Goal: Task Accomplishment & Management: Manage account settings

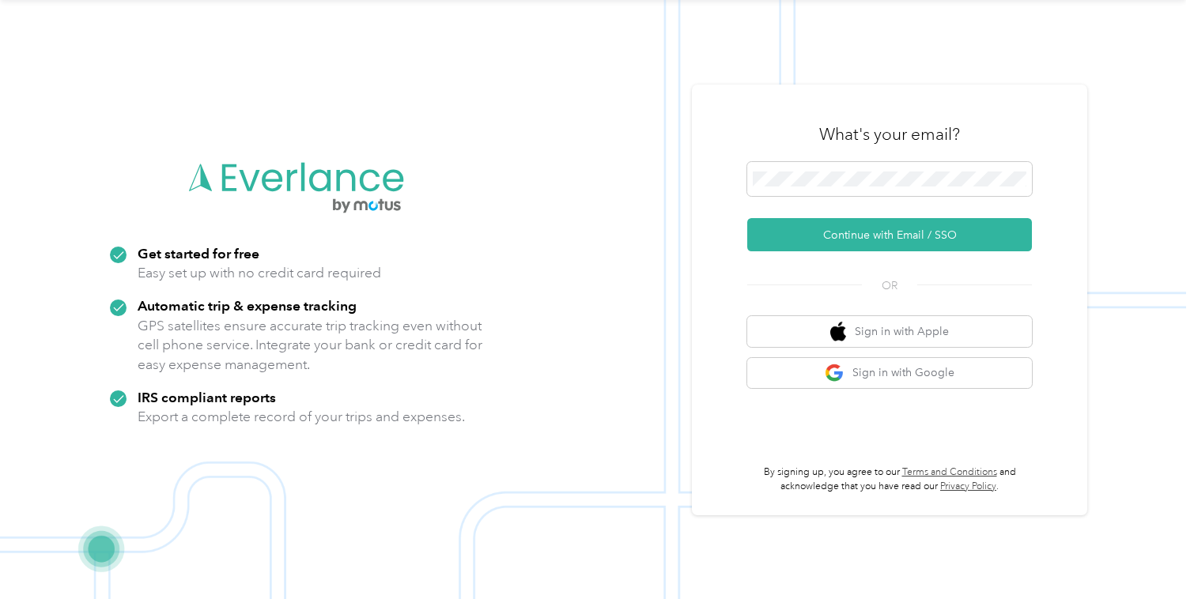
scroll to position [51, 0]
click at [859, 332] on button "Sign in with Apple" at bounding box center [889, 331] width 285 height 31
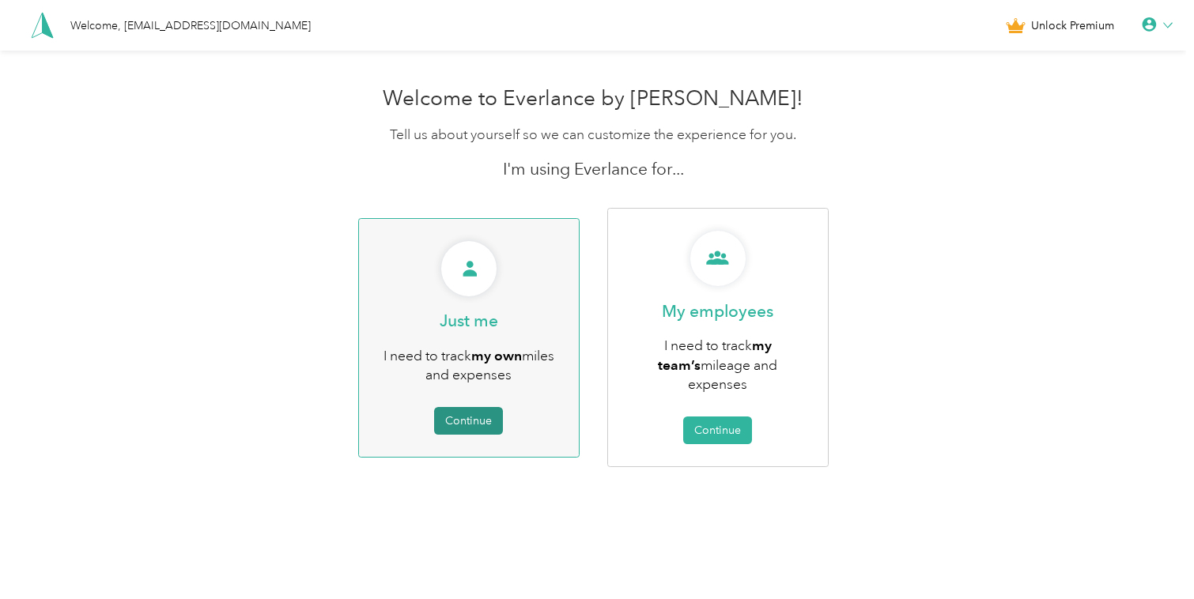
click at [445, 417] on button "Continue" at bounding box center [468, 421] width 69 height 28
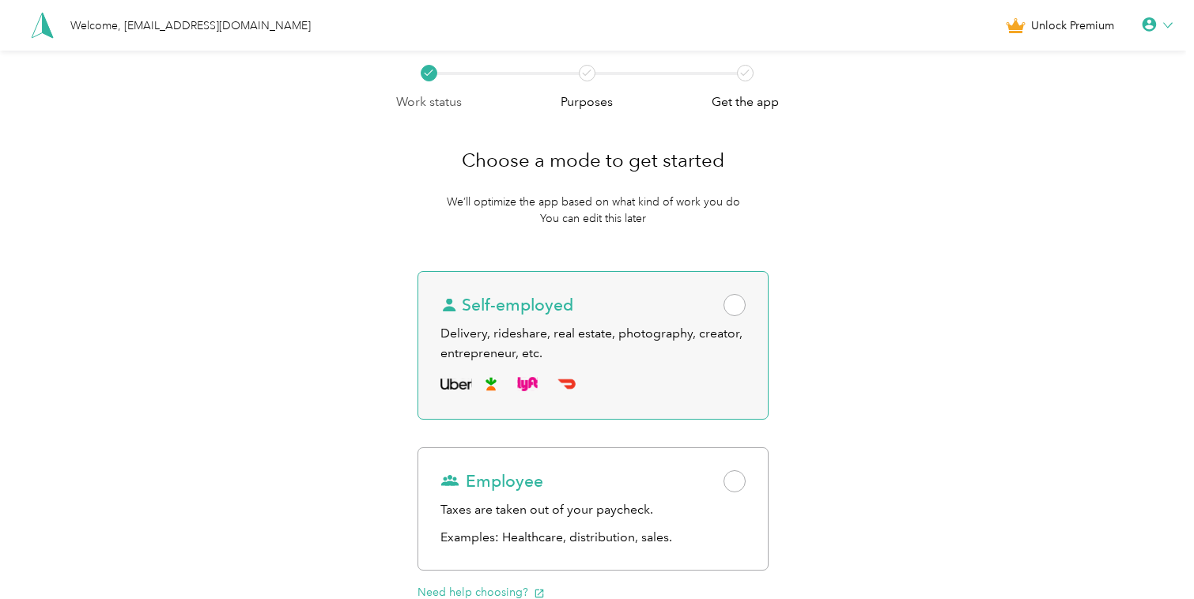
click at [716, 372] on div at bounding box center [592, 384] width 305 height 25
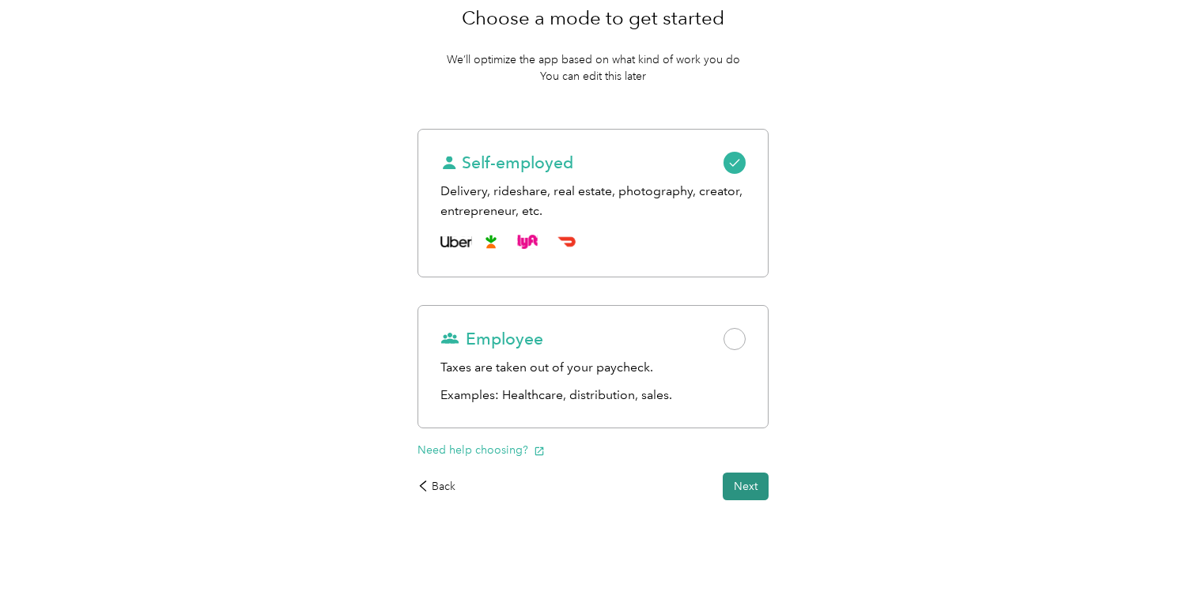
scroll to position [141, 0]
click at [766, 489] on button "Next" at bounding box center [746, 488] width 46 height 28
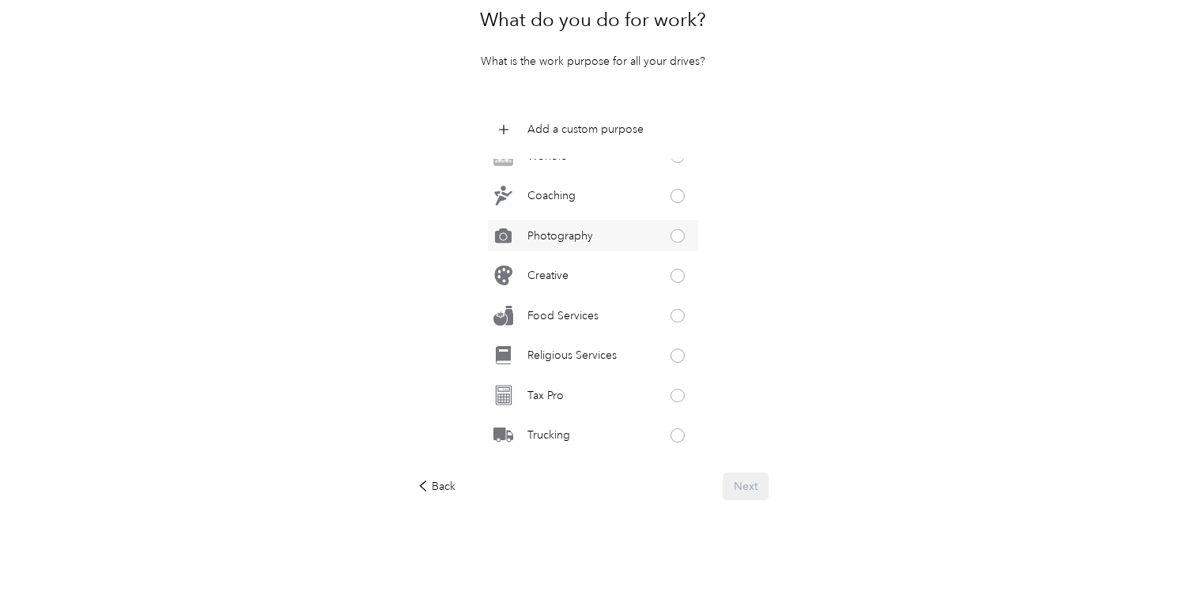
scroll to position [736, 0]
click at [634, 276] on div "Creative" at bounding box center [593, 278] width 210 height 32
click at [769, 489] on button "Next" at bounding box center [746, 487] width 46 height 28
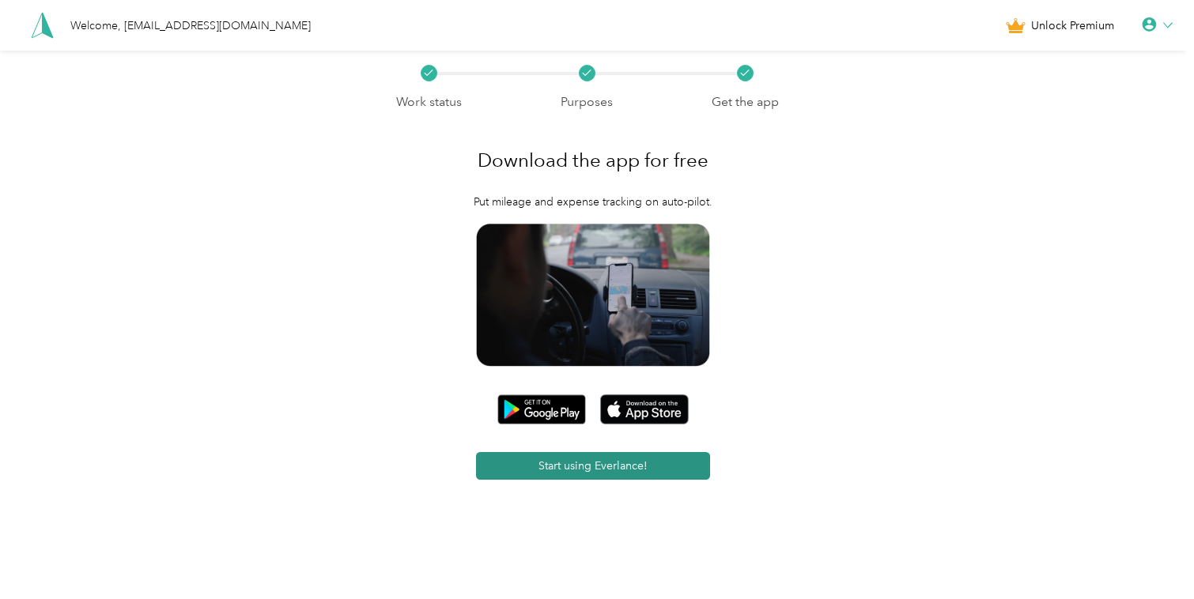
click at [625, 469] on button "Start using Everlance!" at bounding box center [593, 466] width 234 height 28
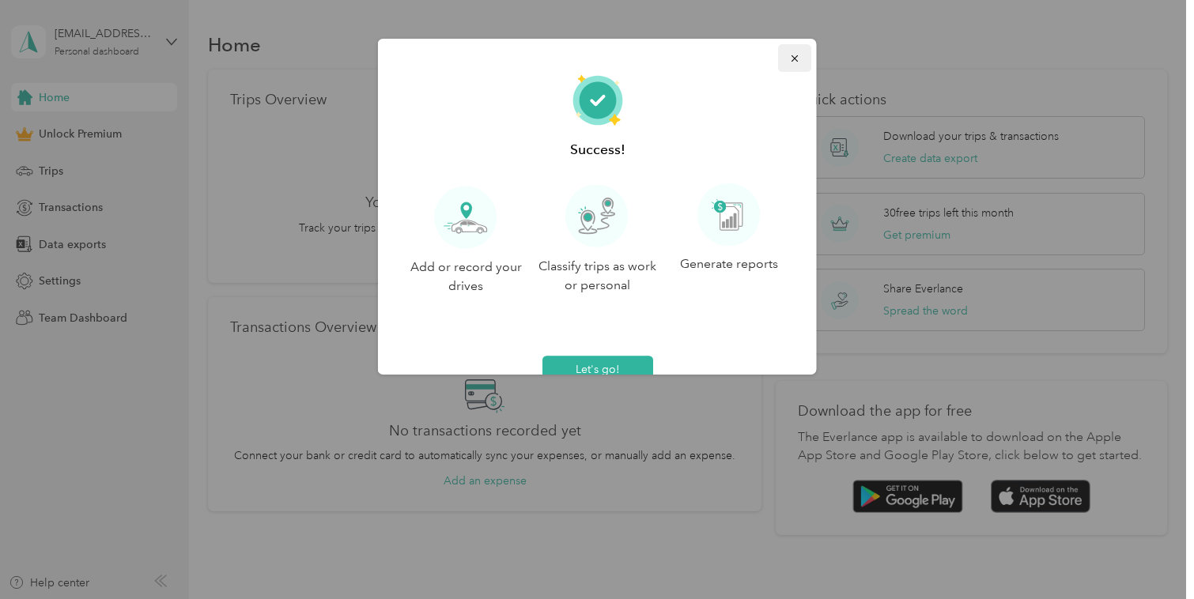
click at [791, 57] on icon "button" at bounding box center [794, 58] width 6 height 6
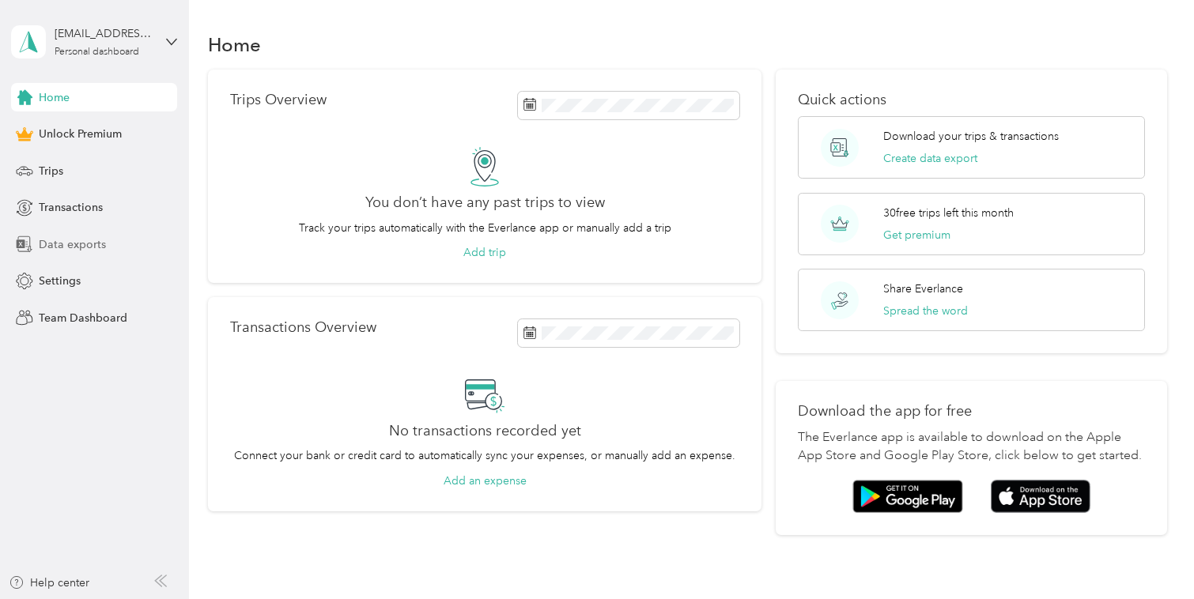
click at [79, 246] on span "Data exports" at bounding box center [72, 244] width 67 height 17
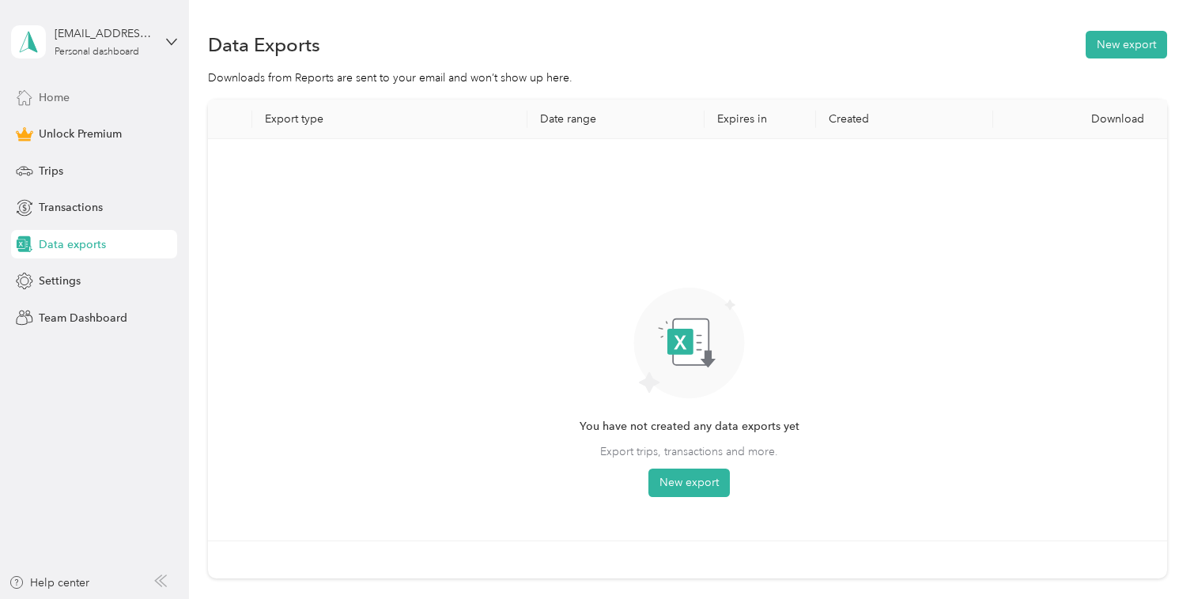
click at [59, 94] on span "Home" at bounding box center [54, 97] width 31 height 17
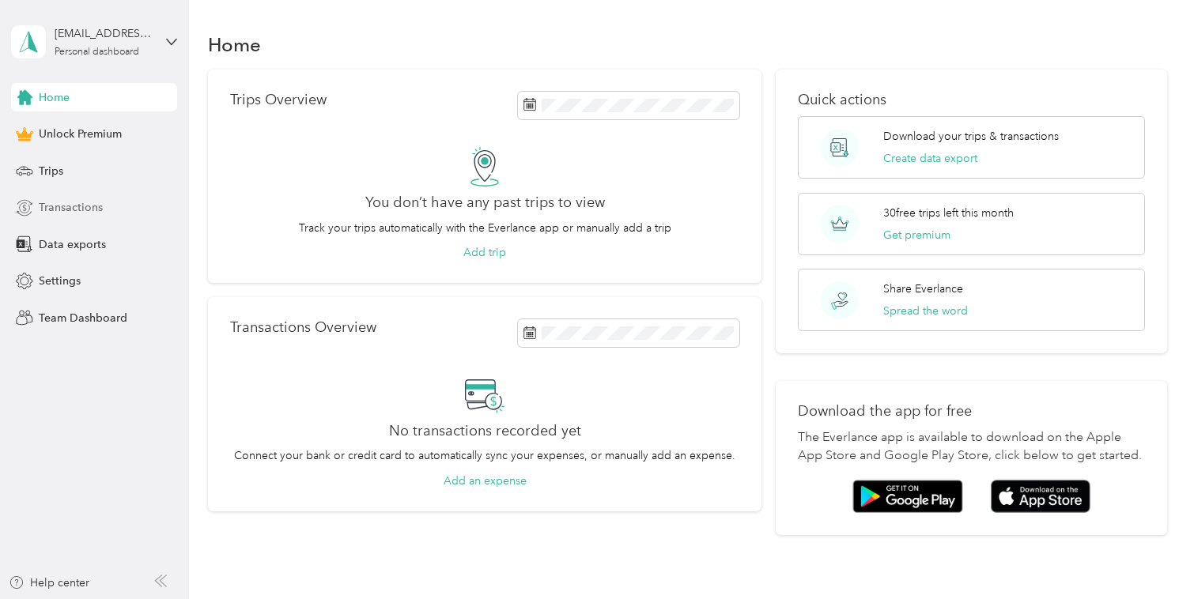
click at [70, 195] on div "Transactions" at bounding box center [94, 208] width 166 height 28
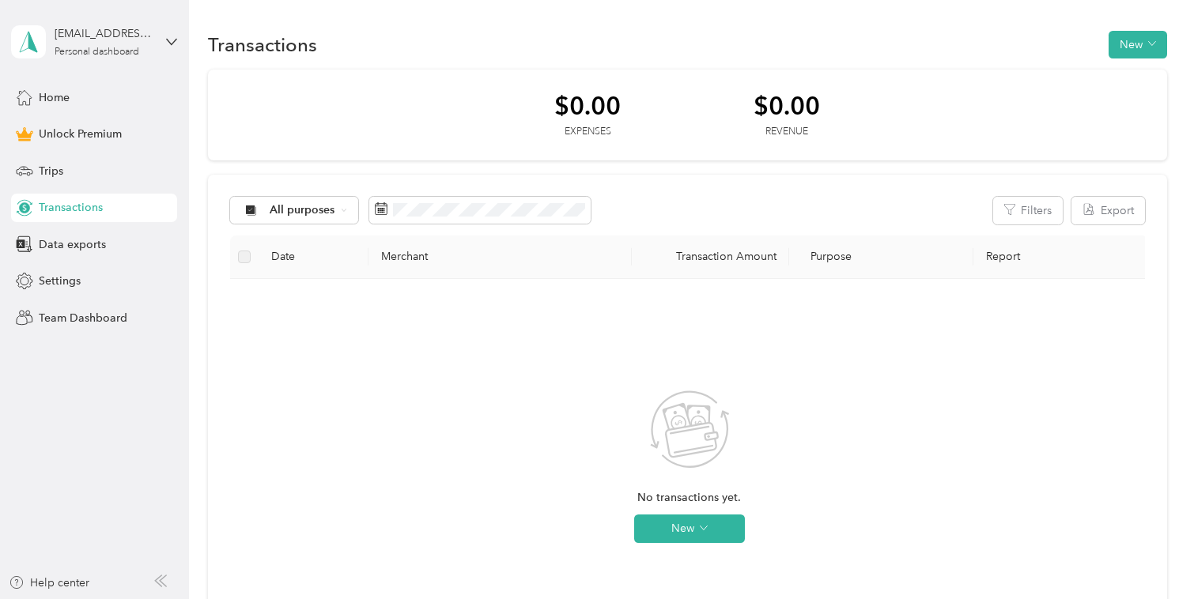
scroll to position [113, 0]
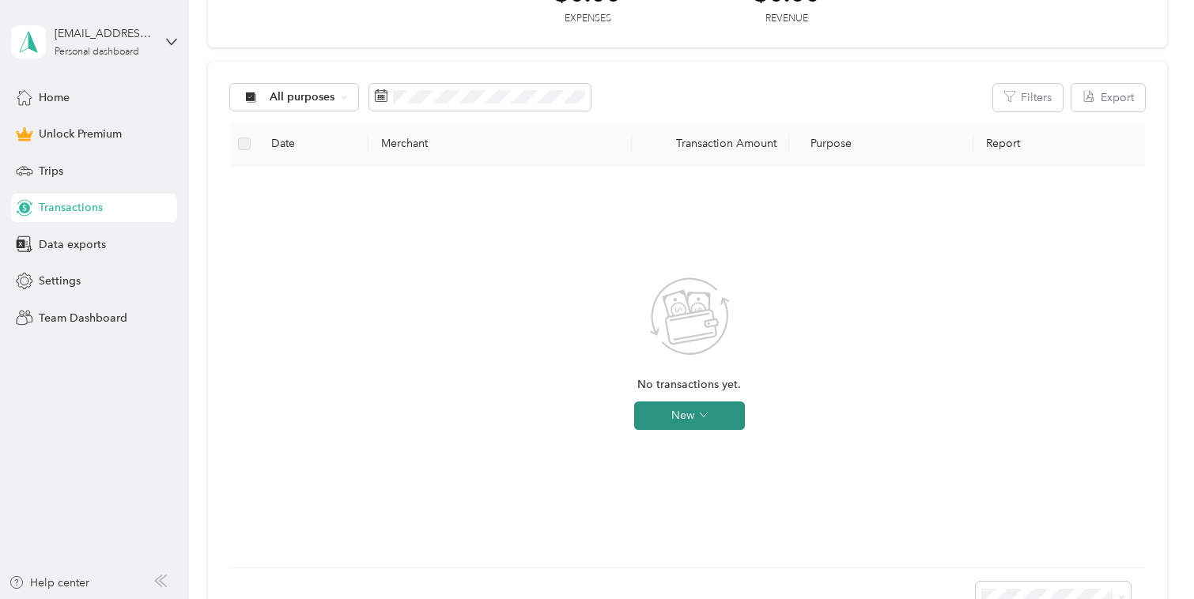
click at [685, 414] on button "New" at bounding box center [689, 416] width 111 height 28
click at [709, 447] on span "Expense" at bounding box center [711, 445] width 43 height 17
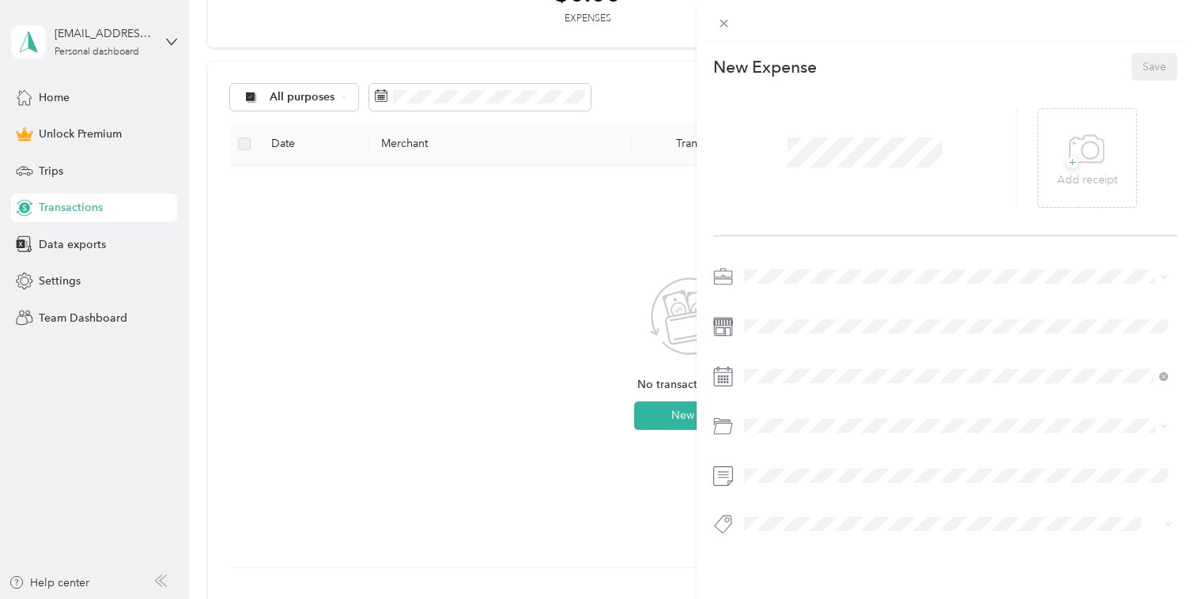
click at [765, 308] on li "Work" at bounding box center [956, 305] width 435 height 28
click at [780, 70] on p "New Expense" at bounding box center [765, 67] width 104 height 22
click at [785, 65] on p "New Expense" at bounding box center [765, 67] width 104 height 22
click at [803, 66] on p "New Expense" at bounding box center [765, 67] width 104 height 22
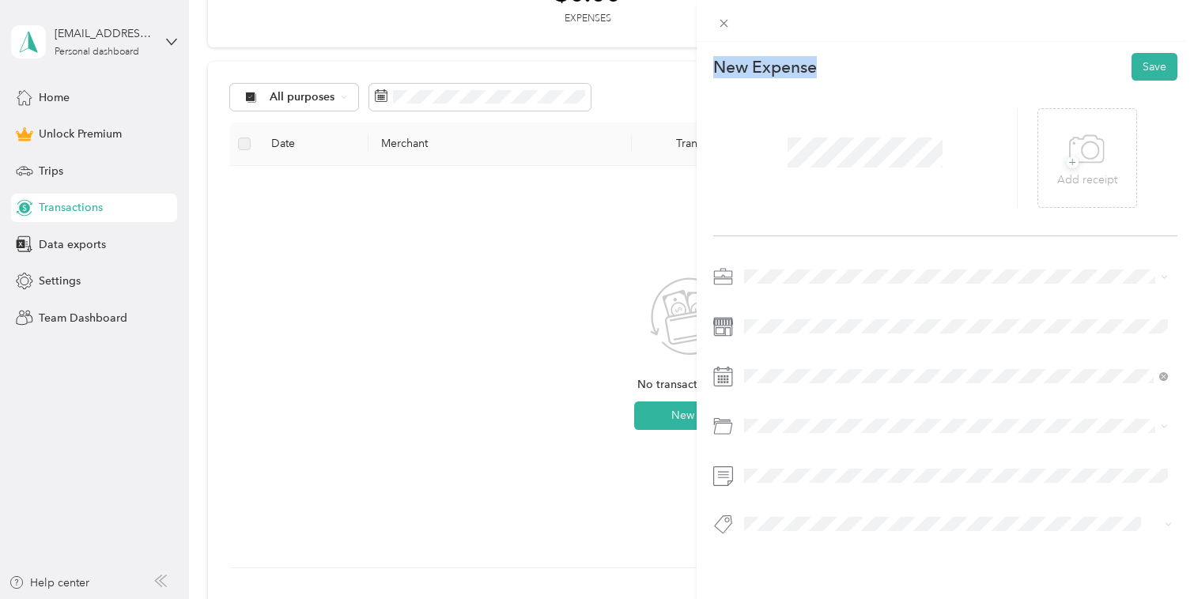
drag, startPoint x: 837, startPoint y: 66, endPoint x: 716, endPoint y: 60, distance: 120.3
click at [716, 60] on div "New Expense Save" at bounding box center [945, 67] width 464 height 28
click at [912, 78] on div "New Expense Save" at bounding box center [945, 67] width 464 height 28
click at [1152, 63] on button "Save" at bounding box center [1155, 67] width 46 height 28
click at [1151, 62] on button "Save" at bounding box center [1155, 67] width 46 height 28
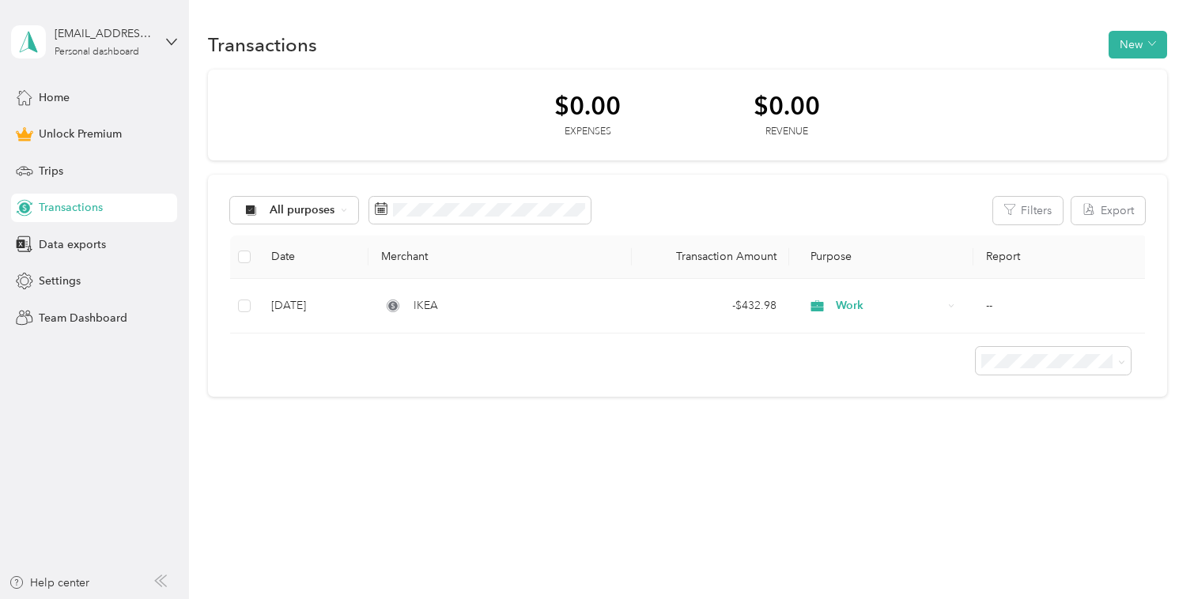
click at [758, 370] on div at bounding box center [687, 355] width 914 height 42
click at [1141, 54] on button "New" at bounding box center [1138, 45] width 59 height 28
click at [1135, 105] on span "Revenue" at bounding box center [1141, 102] width 43 height 17
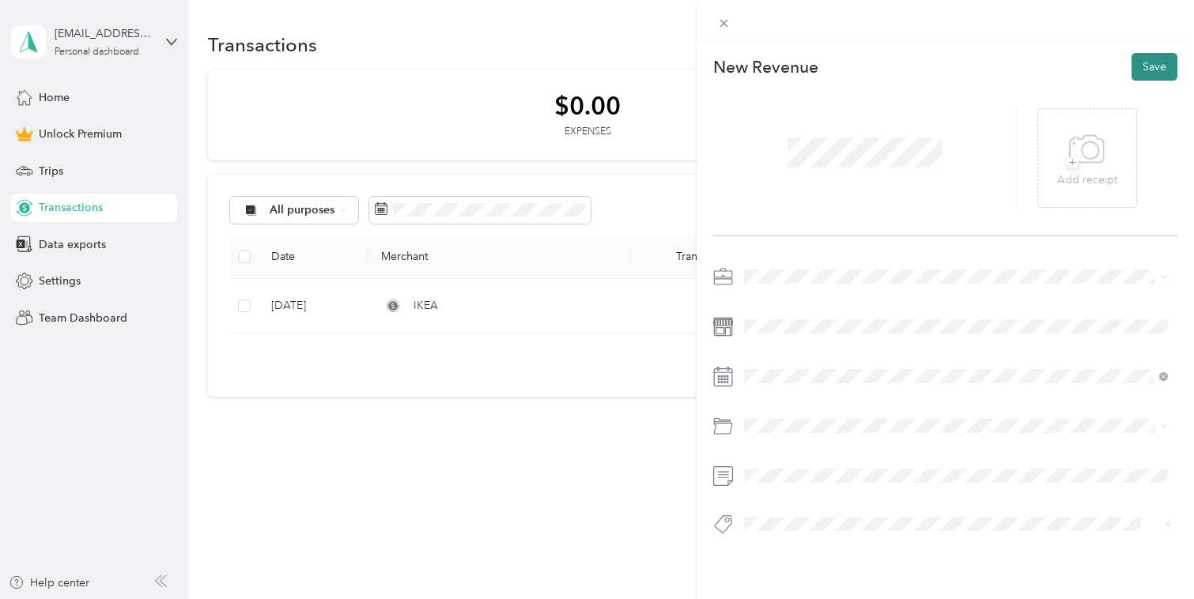
click at [1132, 62] on button "Save" at bounding box center [1155, 67] width 46 height 28
click at [1161, 58] on button "Save" at bounding box center [1155, 67] width 46 height 28
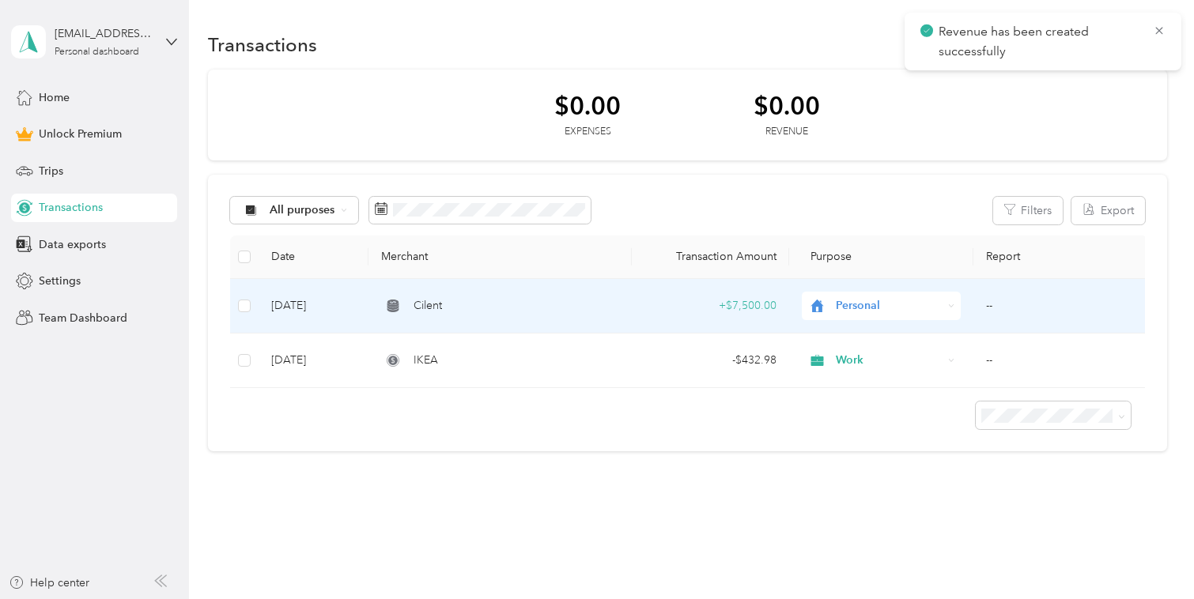
click at [860, 307] on span "Personal" at bounding box center [890, 305] width 108 height 17
click at [860, 335] on span "Work" at bounding box center [895, 335] width 108 height 17
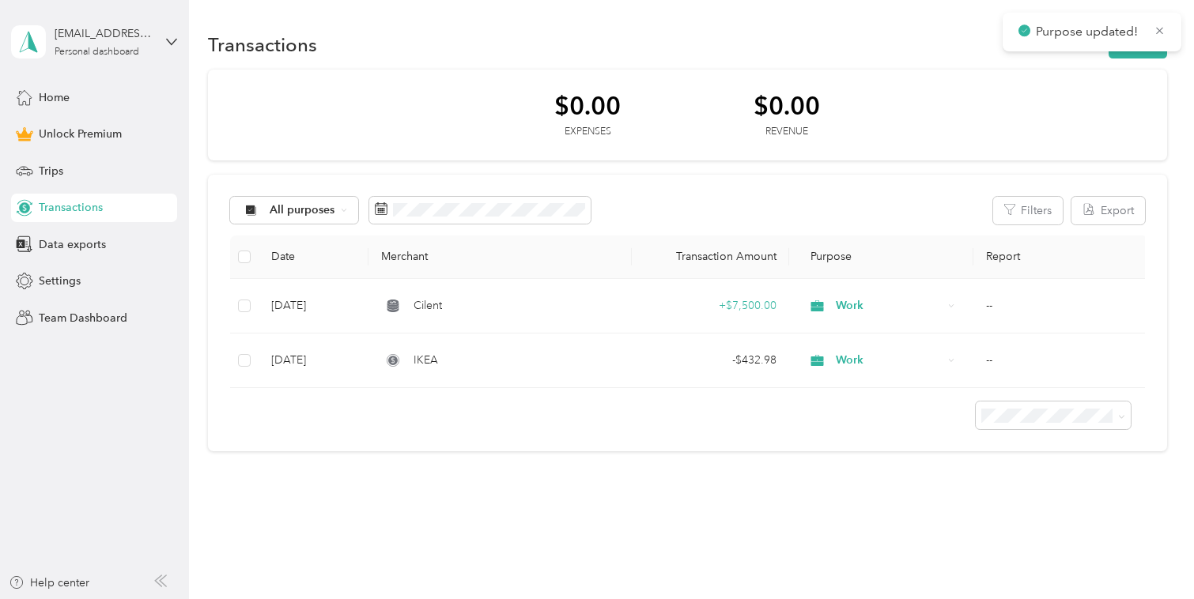
click at [912, 203] on div "All purposes Filters Export" at bounding box center [687, 211] width 914 height 28
click at [1139, 47] on button "New" at bounding box center [1138, 45] width 59 height 28
click at [1128, 77] on span "Expense" at bounding box center [1137, 74] width 43 height 17
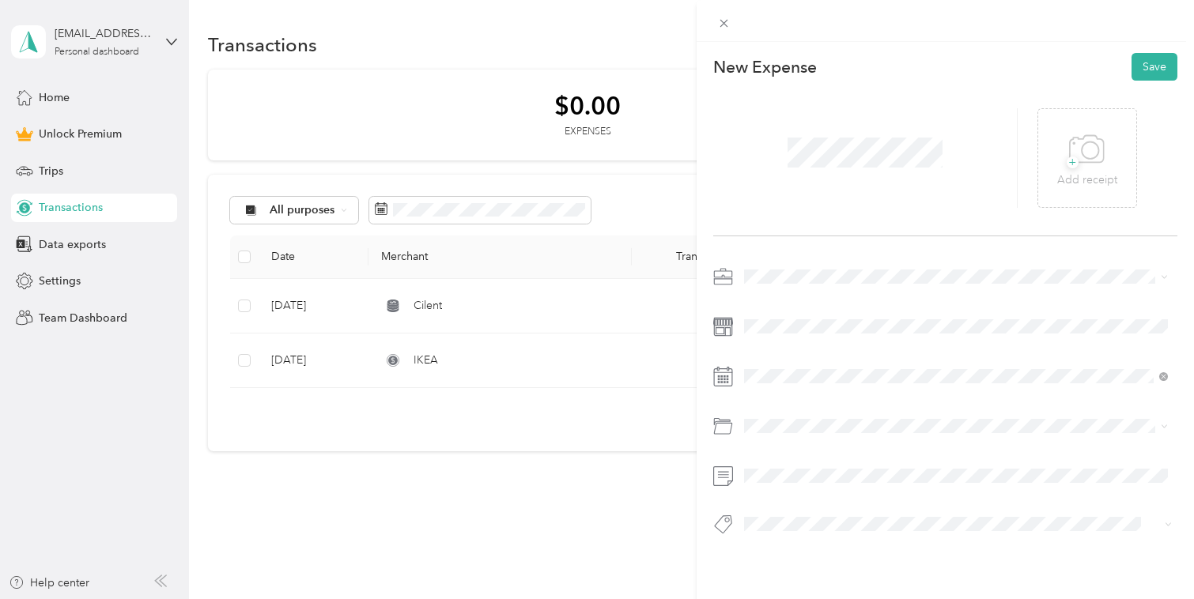
click at [773, 308] on div "Work" at bounding box center [956, 305] width 413 height 17
click at [1158, 65] on button "Save" at bounding box center [1155, 67] width 46 height 28
click at [1138, 57] on button "Save" at bounding box center [1155, 67] width 46 height 28
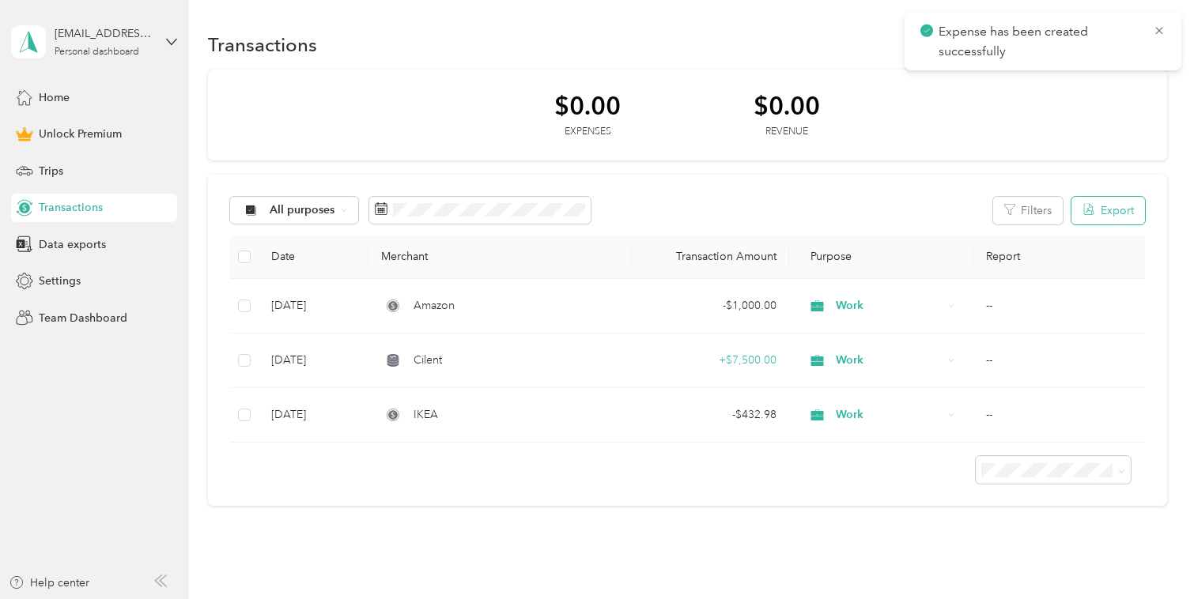
click at [1116, 214] on button "Export" at bounding box center [1108, 211] width 74 height 28
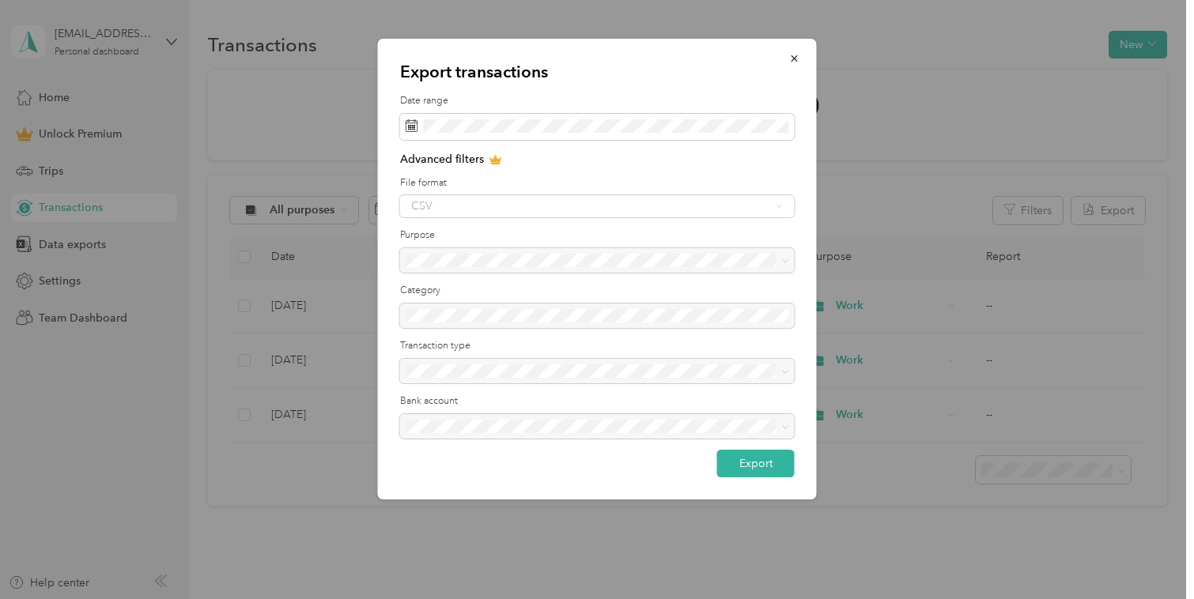
click at [951, 179] on div "Export transactions Date range Advanced filters File format CSV Purpose Categor…" at bounding box center [816, 272] width 439 height 466
drag, startPoint x: 789, startPoint y: 58, endPoint x: 992, endPoint y: 183, distance: 239.0
click at [790, 58] on icon "button" at bounding box center [794, 58] width 11 height 11
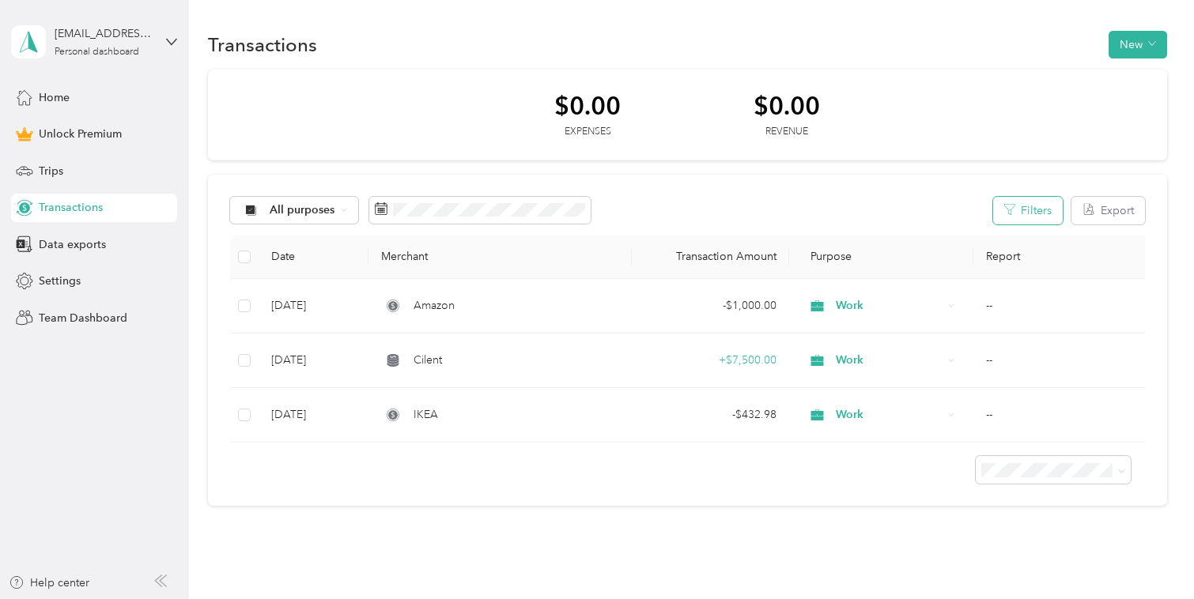
click at [1026, 206] on button "Filters" at bounding box center [1028, 211] width 70 height 28
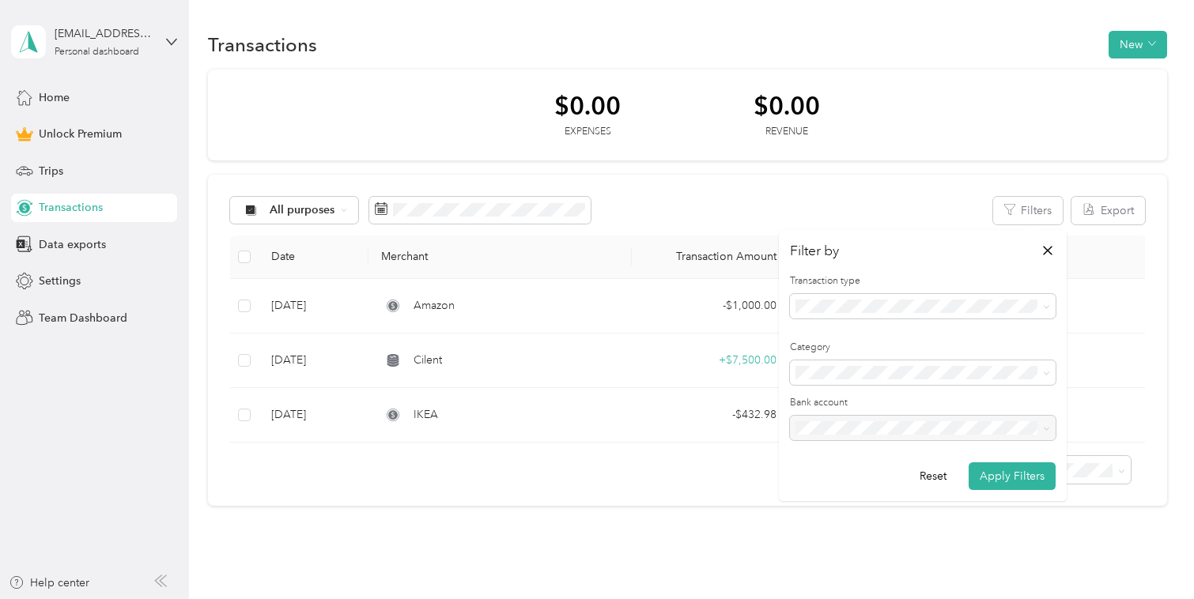
drag, startPoint x: 971, startPoint y: 206, endPoint x: 1091, endPoint y: 100, distance: 160.2
click at [971, 206] on div "All purposes Filters Export" at bounding box center [687, 211] width 914 height 28
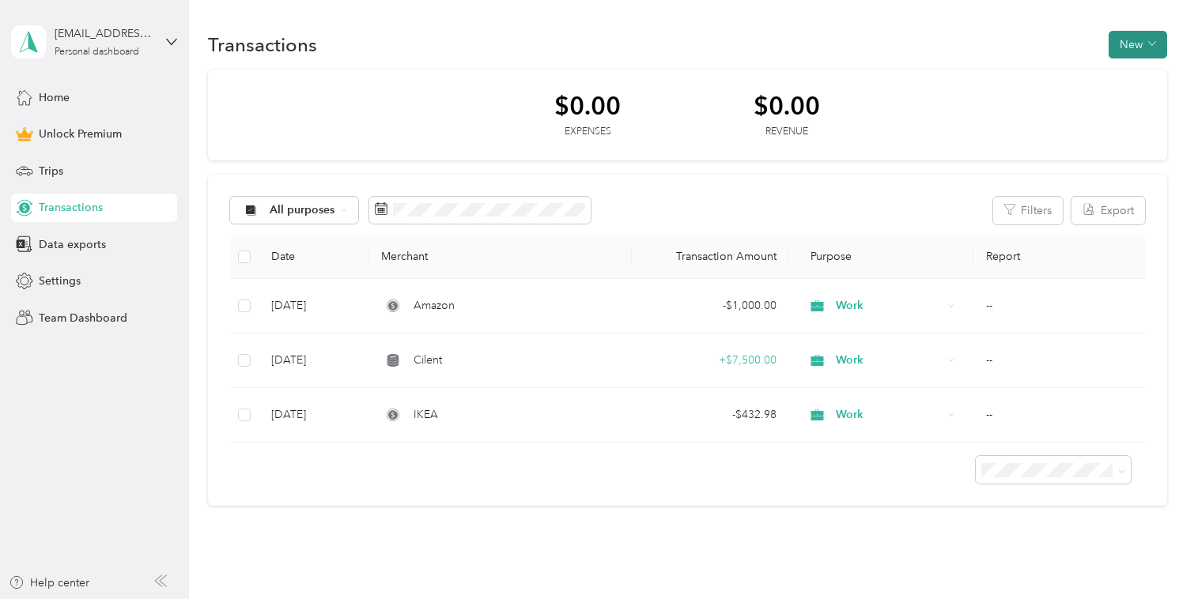
click at [1149, 47] on button "New" at bounding box center [1138, 45] width 59 height 28
click at [1131, 73] on span "Expense" at bounding box center [1137, 74] width 43 height 17
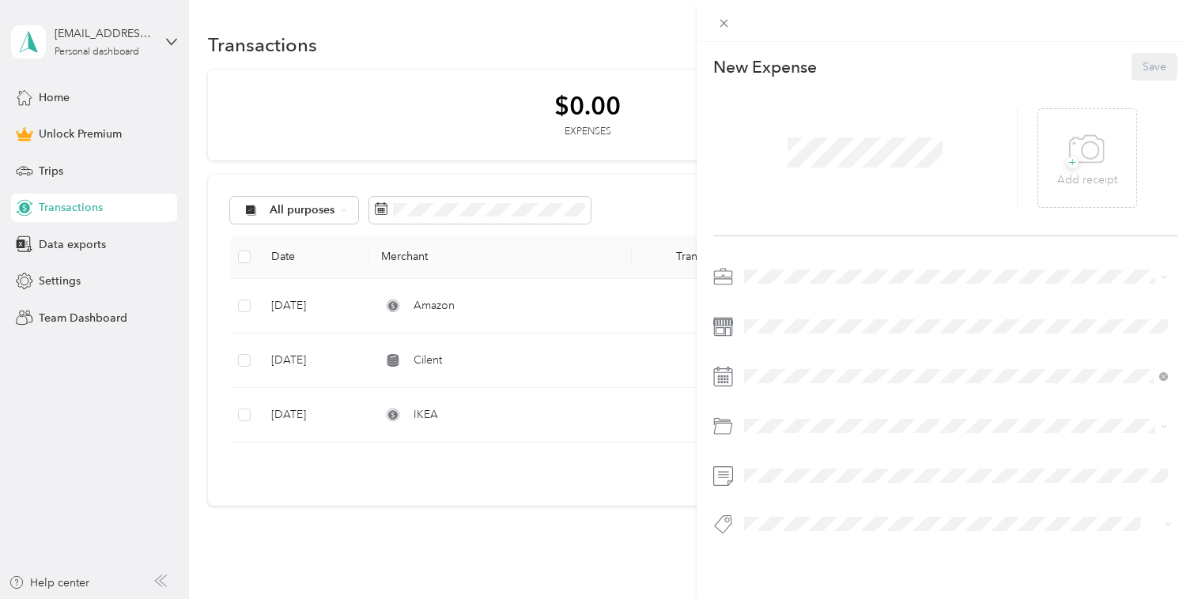
click at [761, 309] on li "Work" at bounding box center [956, 304] width 435 height 28
click at [1146, 78] on button "Save" at bounding box center [1155, 67] width 46 height 28
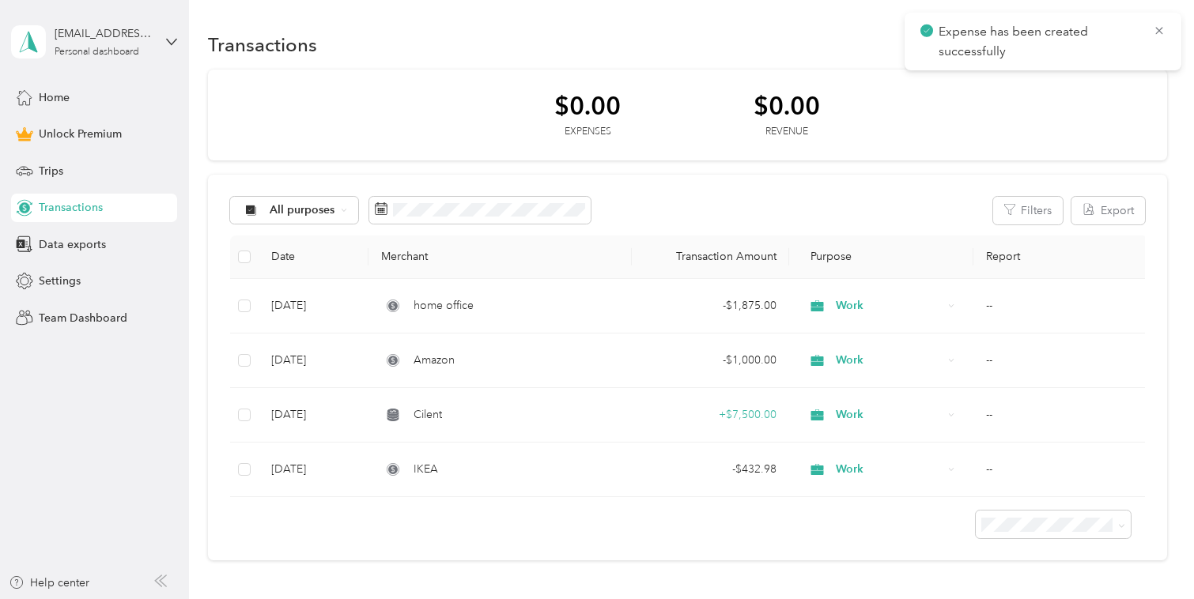
click at [895, 178] on div "All purposes Filters Export Date Merchant Transaction Amount Purpose Report [DA…" at bounding box center [687, 368] width 958 height 387
click at [1153, 44] on icon "button" at bounding box center [1152, 44] width 8 height 8
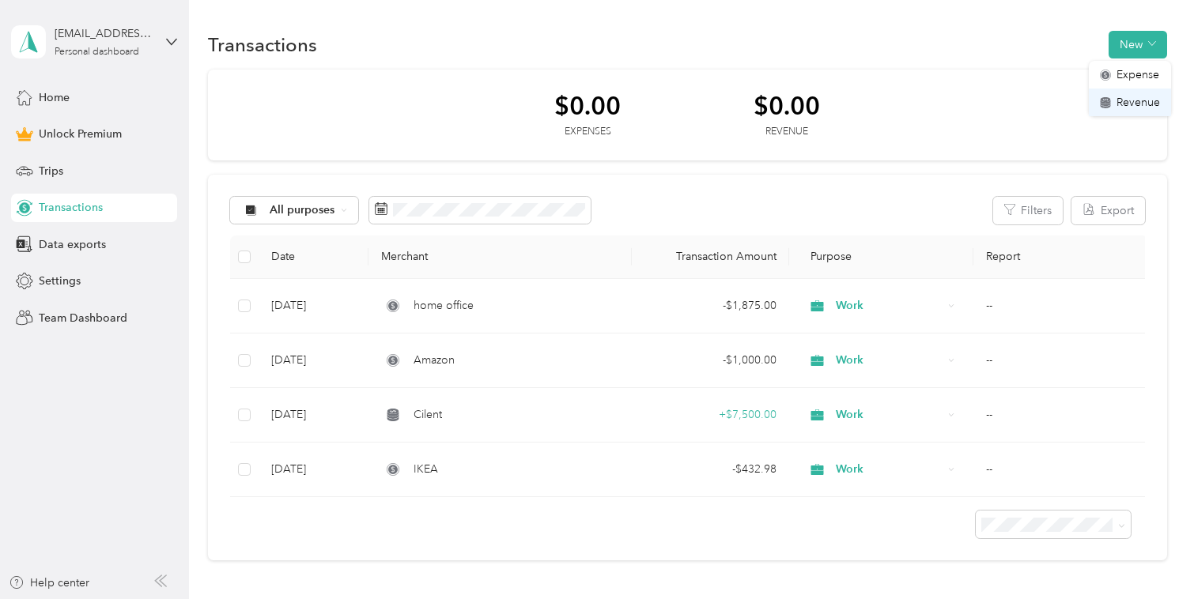
click at [1136, 100] on span "Revenue" at bounding box center [1137, 102] width 43 height 17
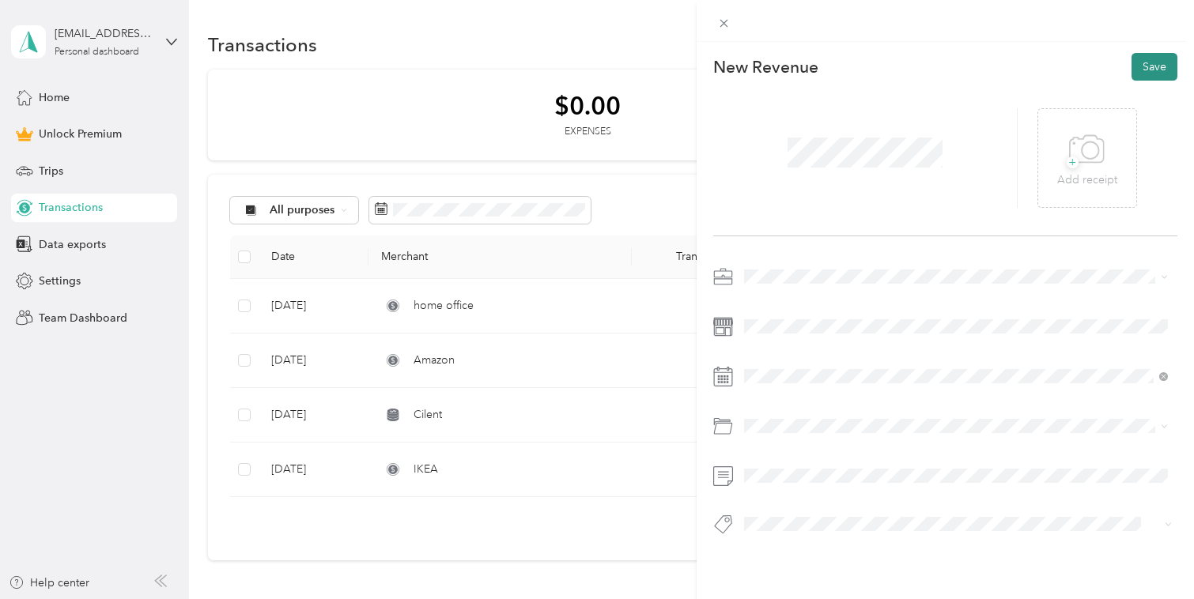
click at [1162, 62] on button "Save" at bounding box center [1155, 67] width 46 height 28
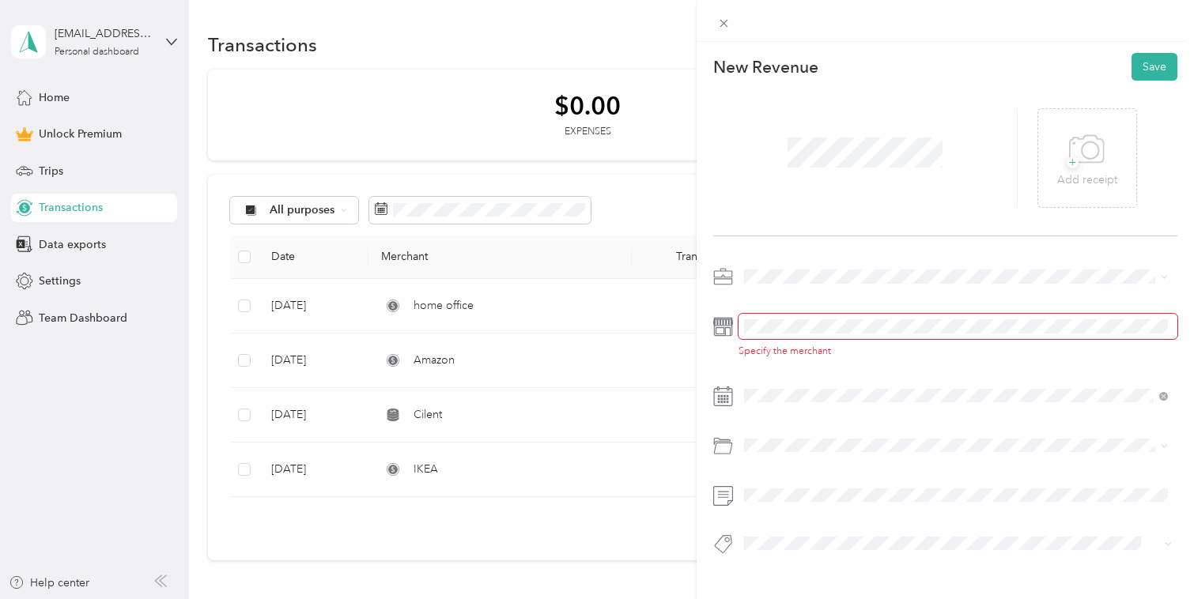
click at [787, 319] on span at bounding box center [958, 326] width 439 height 25
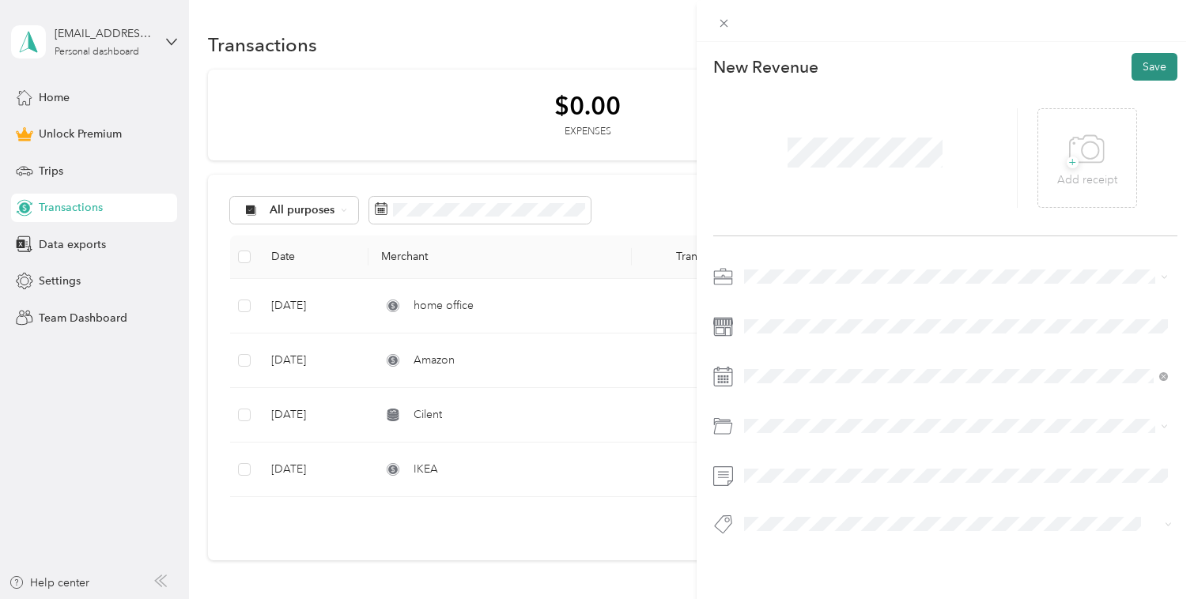
click at [1142, 59] on button "Save" at bounding box center [1155, 67] width 46 height 28
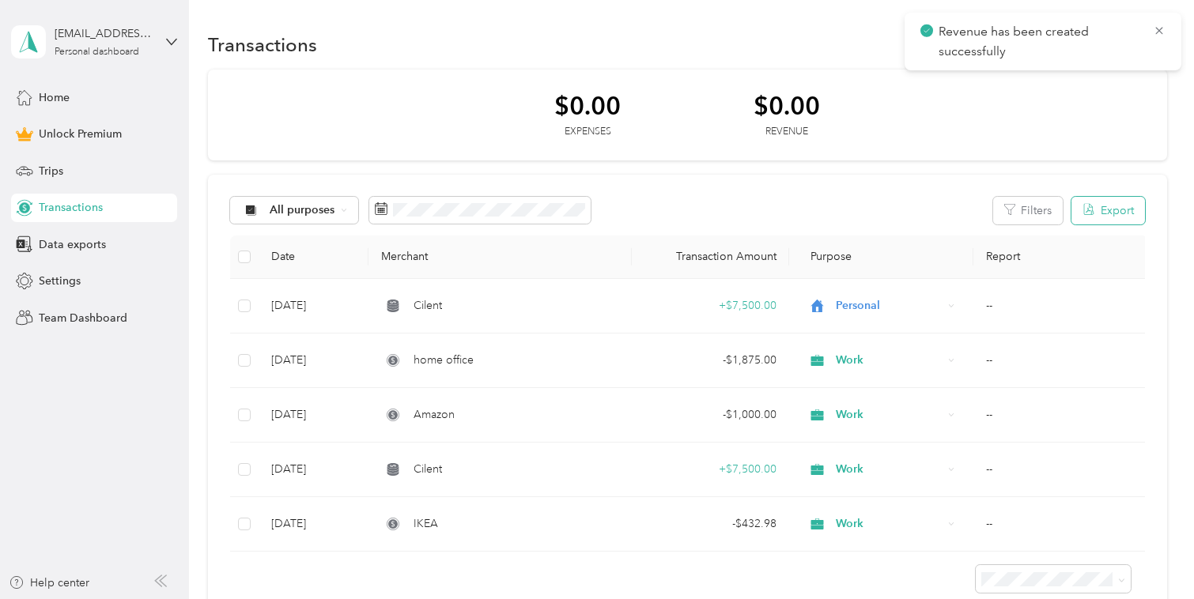
click at [1095, 210] on icon "button" at bounding box center [1088, 209] width 13 height 13
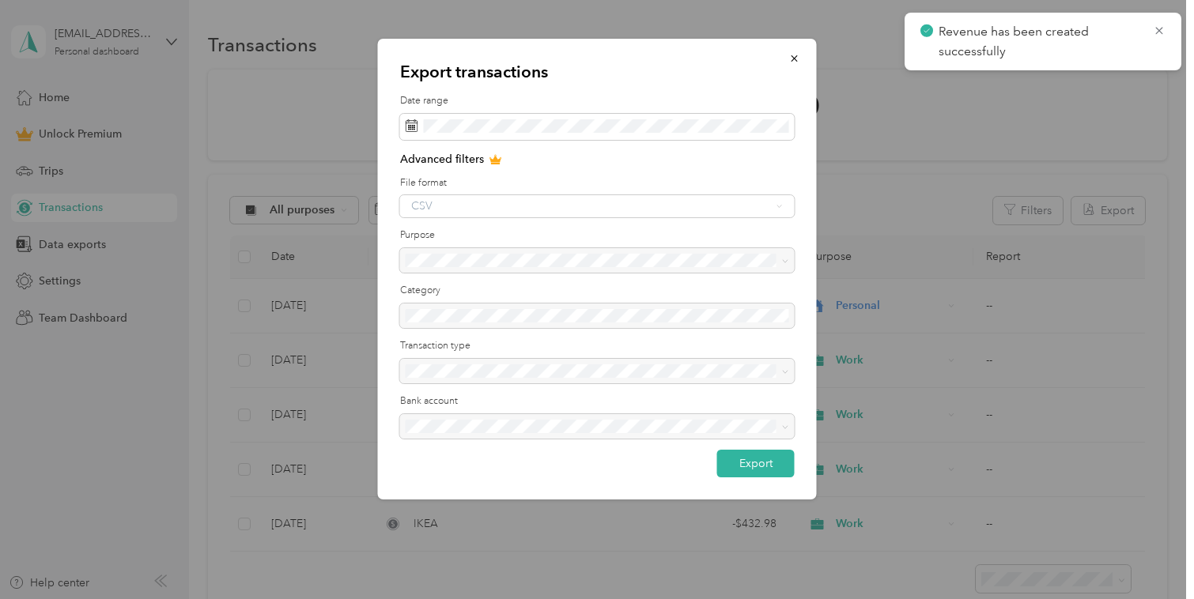
drag, startPoint x: 959, startPoint y: 160, endPoint x: 969, endPoint y: 179, distance: 21.6
click at [959, 160] on div "Export transactions Date range Advanced filters File format CSV Purpose Categor…" at bounding box center [816, 272] width 439 height 466
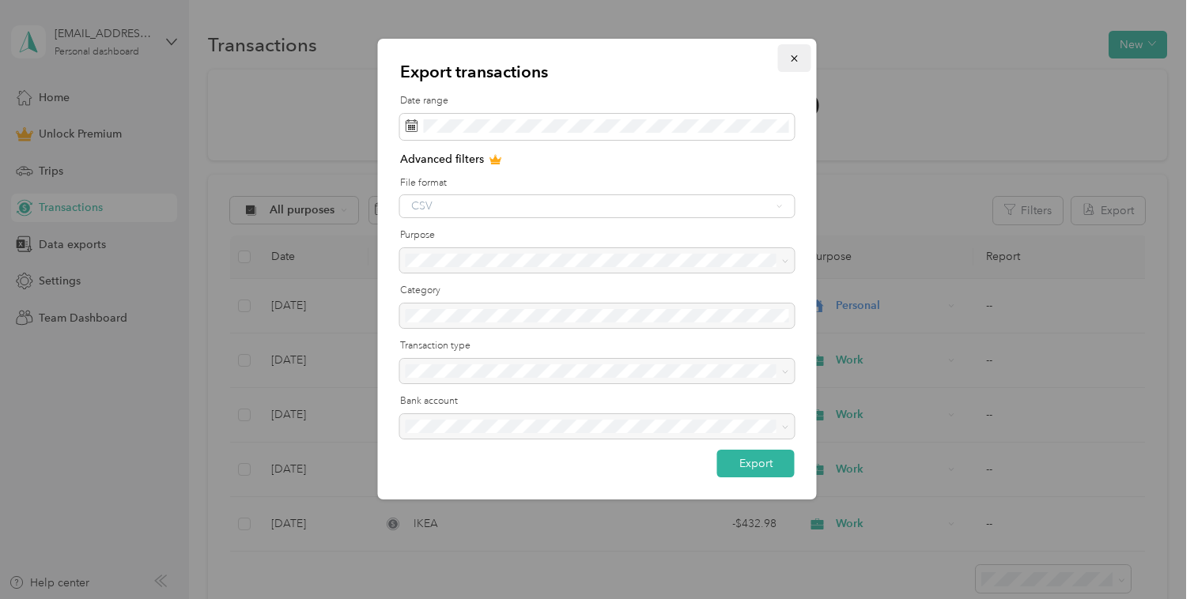
click at [793, 61] on icon "button" at bounding box center [794, 58] width 11 height 11
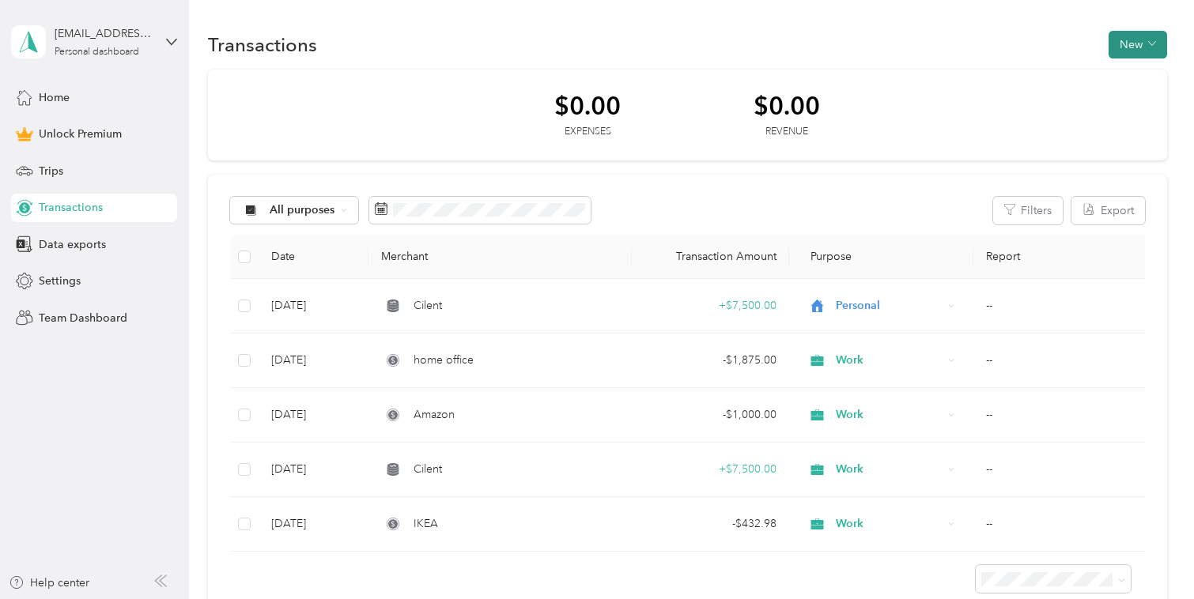
click at [1126, 43] on button "New" at bounding box center [1138, 45] width 59 height 28
click at [1122, 97] on span "Revenue" at bounding box center [1137, 102] width 43 height 17
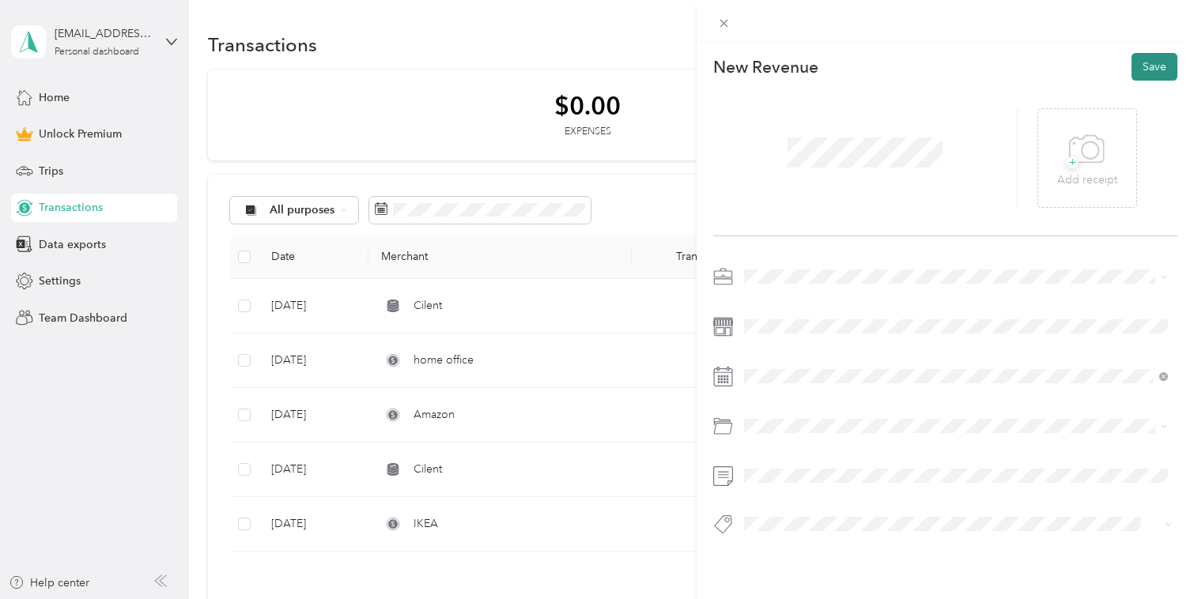
click at [1138, 61] on button "Save" at bounding box center [1155, 67] width 46 height 28
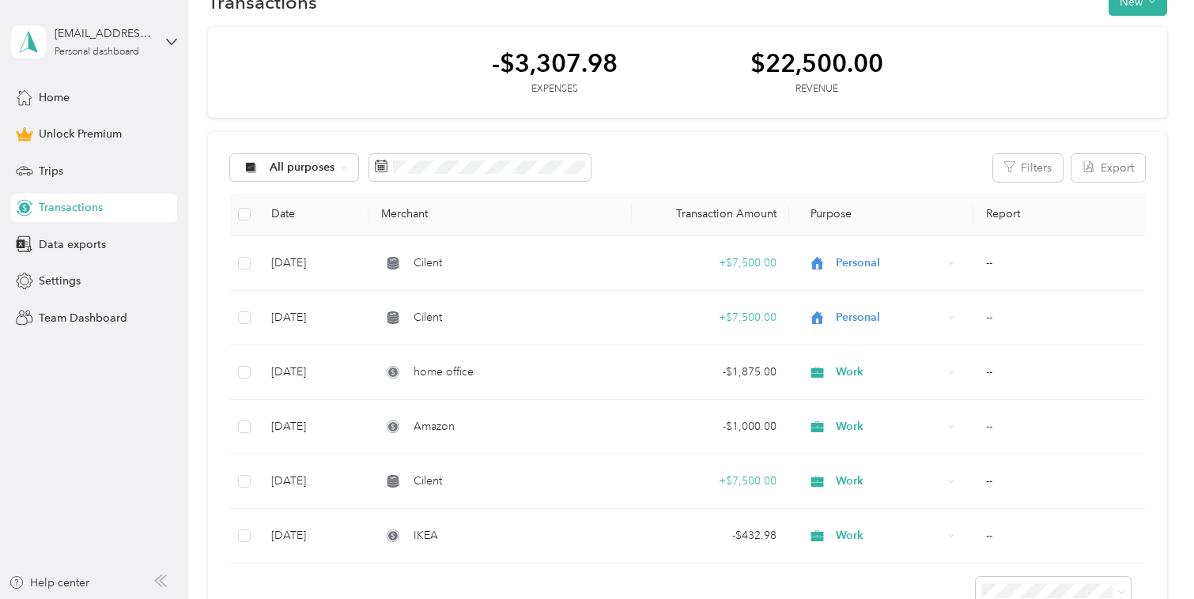
scroll to position [54, 0]
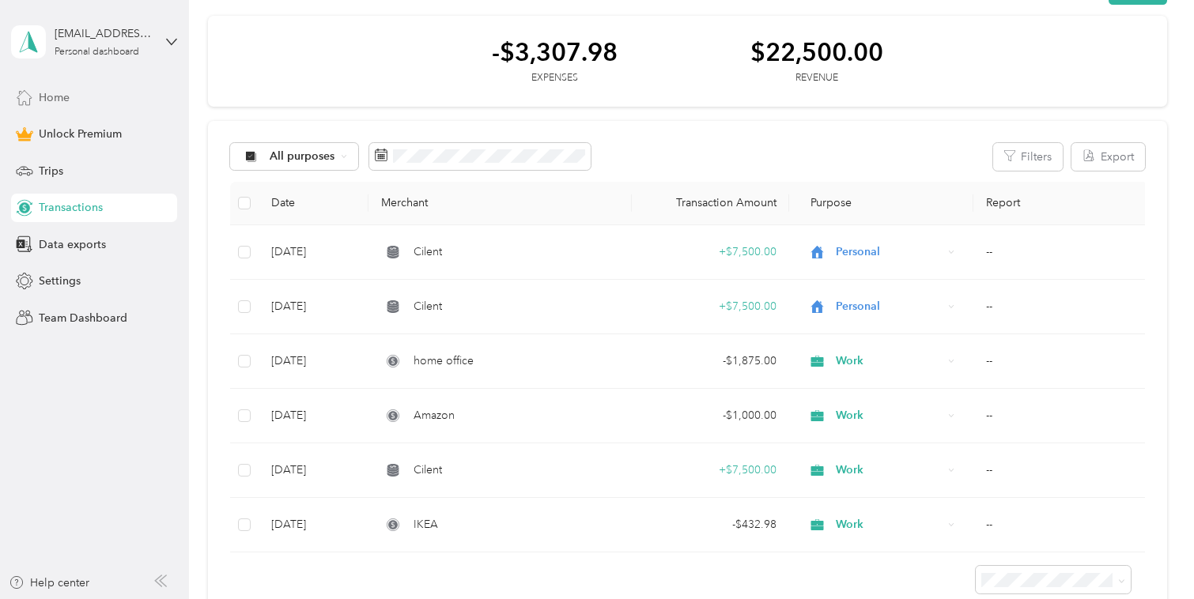
click at [53, 98] on span "Home" at bounding box center [54, 97] width 31 height 17
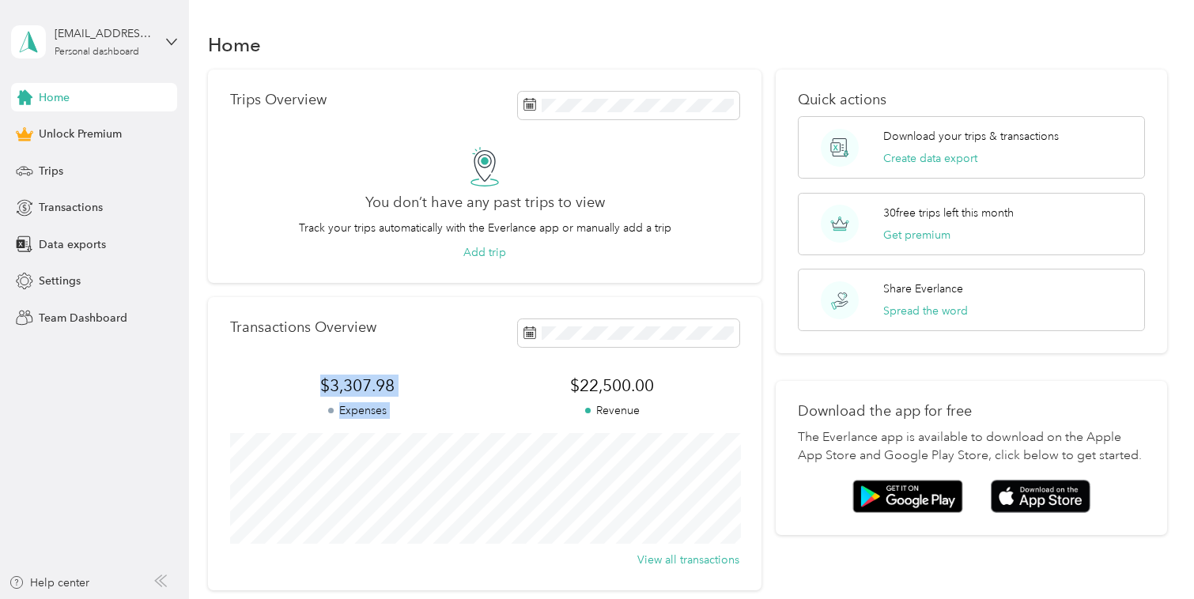
drag, startPoint x: 318, startPoint y: 384, endPoint x: 482, endPoint y: 373, distance: 164.1
click at [535, 376] on div "$3,307.98 Expenses $22,500.00 Revenue" at bounding box center [484, 397] width 509 height 44
drag, startPoint x: 482, startPoint y: 373, endPoint x: 357, endPoint y: 376, distance: 124.2
click at [481, 373] on div "Transactions Overview $3,307.98 Expenses $22,500.00 Revenue View all transactio…" at bounding box center [484, 443] width 553 height 293
drag, startPoint x: 323, startPoint y: 381, endPoint x: 677, endPoint y: 378, distance: 354.3
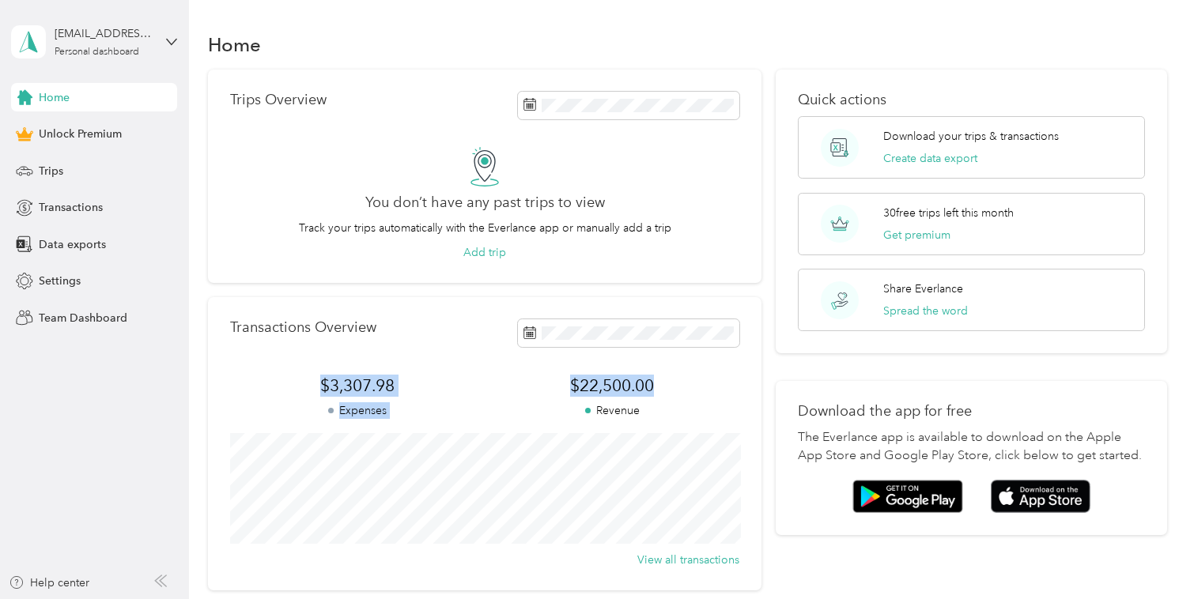
click at [677, 378] on div "$3,307.98 Expenses $22,500.00 Revenue" at bounding box center [484, 397] width 509 height 44
copy div "$3,307.98 Expenses $22,500.00"
